Goal: Task Accomplishment & Management: Manage account settings

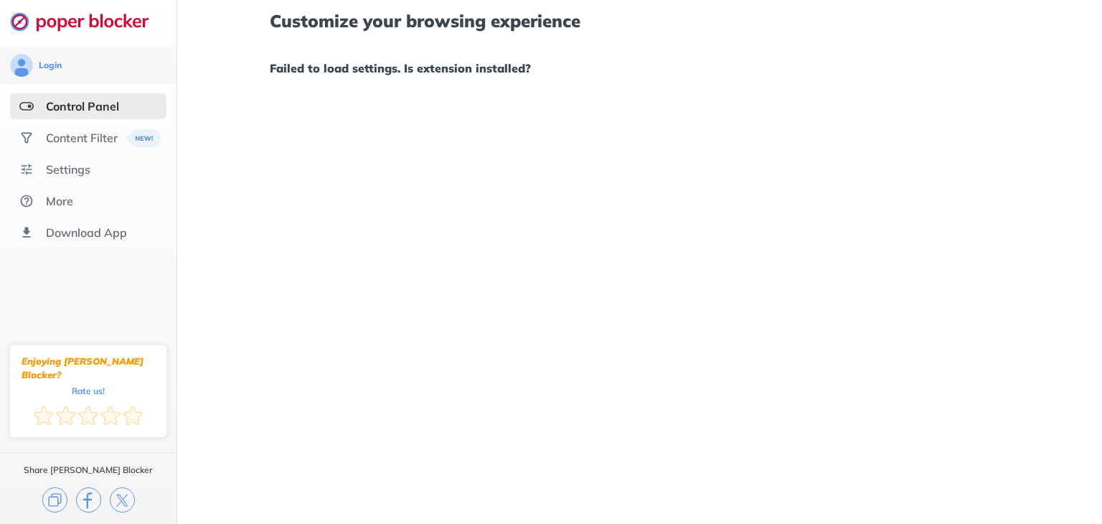
click at [106, 152] on ul "Control Panel Content Filter Settings More Download App" at bounding box center [88, 169] width 176 height 152
click at [100, 144] on div "Content Filter" at bounding box center [82, 138] width 72 height 14
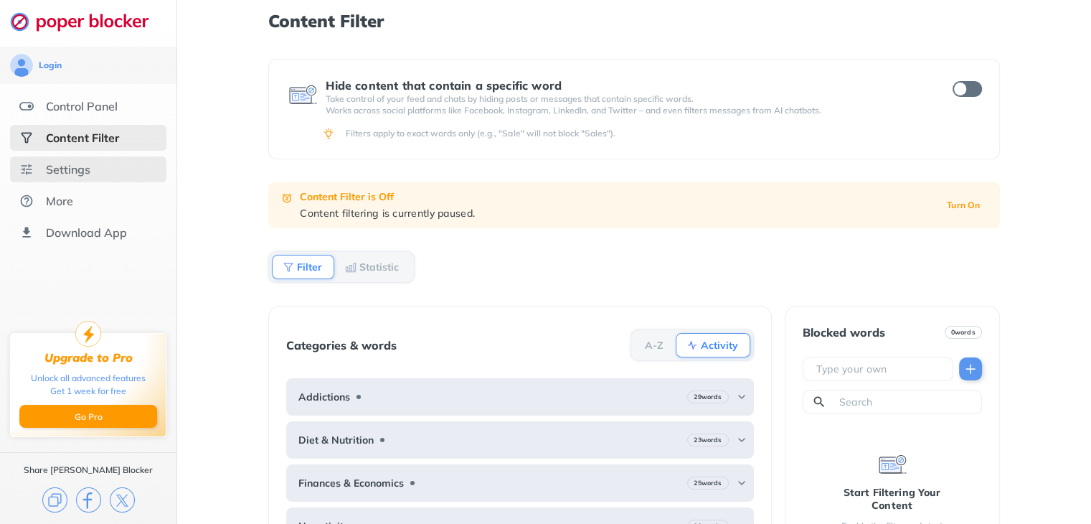
click at [90, 166] on div "Settings" at bounding box center [88, 169] width 156 height 26
